Goal: Download file/media

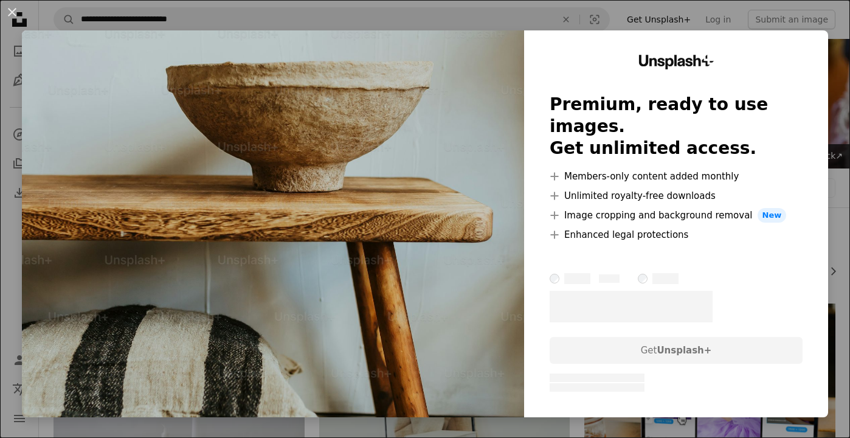
scroll to position [18604, 0]
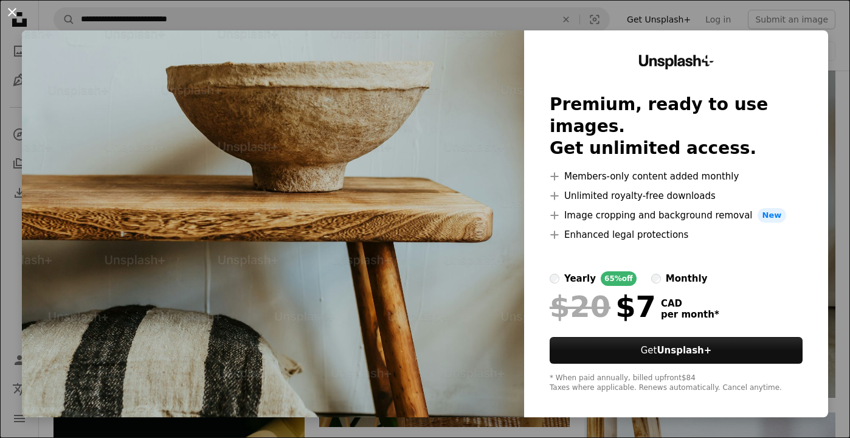
click at [10, 12] on button "An X shape" at bounding box center [12, 12] width 15 height 15
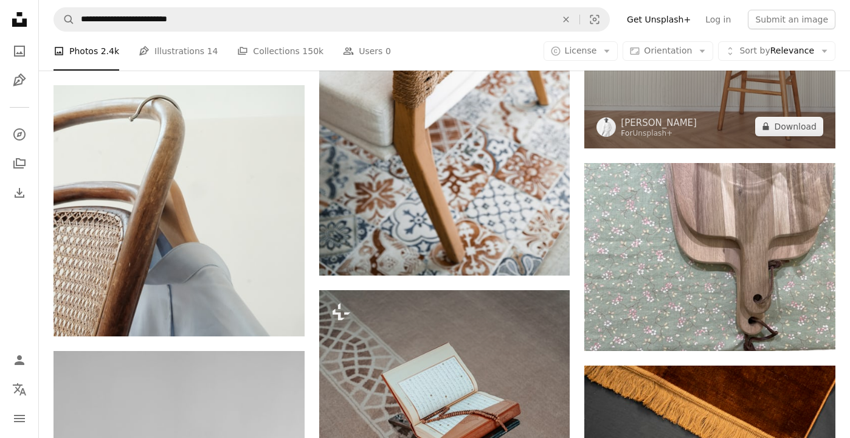
scroll to position [19634, 0]
